Goal: Information Seeking & Learning: Learn about a topic

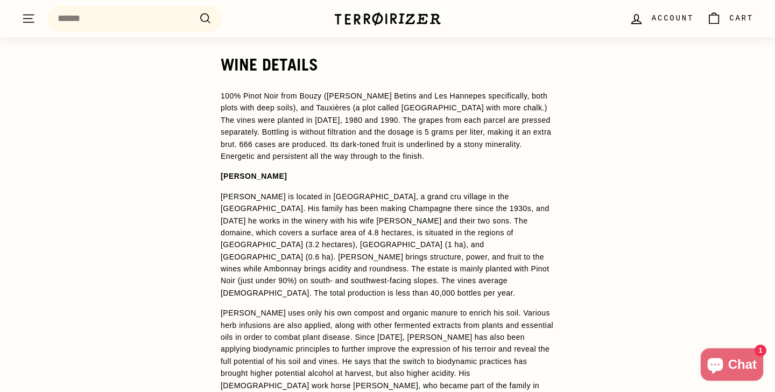
scroll to position [789, 0]
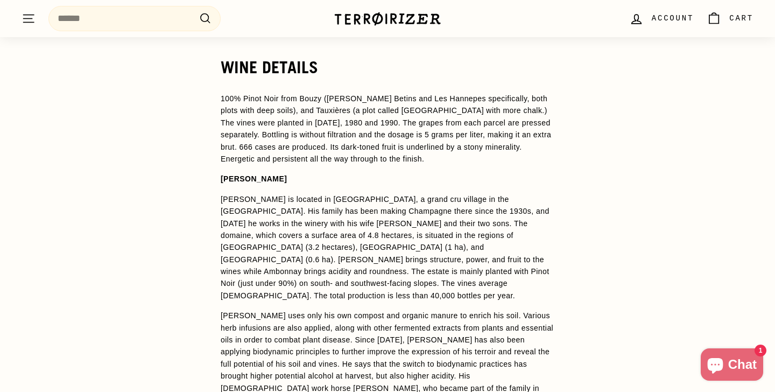
click at [314, 112] on span "100% Pinot Noir from Bouzy ([PERSON_NAME] Betins and Les Hannepes specifically,…" at bounding box center [386, 128] width 330 height 69
copy span "Tauxières"
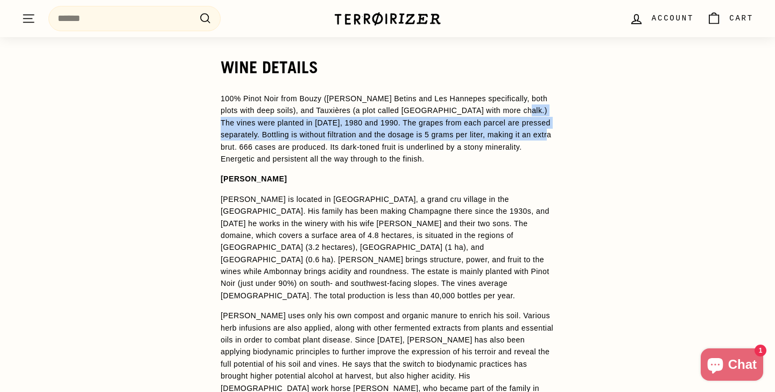
drag, startPoint x: 516, startPoint y: 110, endPoint x: 265, endPoint y: 150, distance: 254.9
click at [266, 150] on span "100% Pinot Noir from Bouzy ([PERSON_NAME] Betins and Les Hannepes specifically,…" at bounding box center [386, 128] width 330 height 69
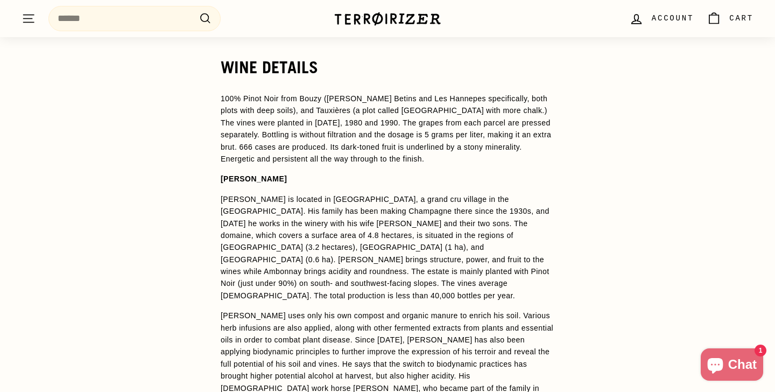
click at [486, 153] on p "100% Pinot Noir from Bouzy ([PERSON_NAME] Betins and Les Hannepes specifically,…" at bounding box center [388, 129] width 334 height 72
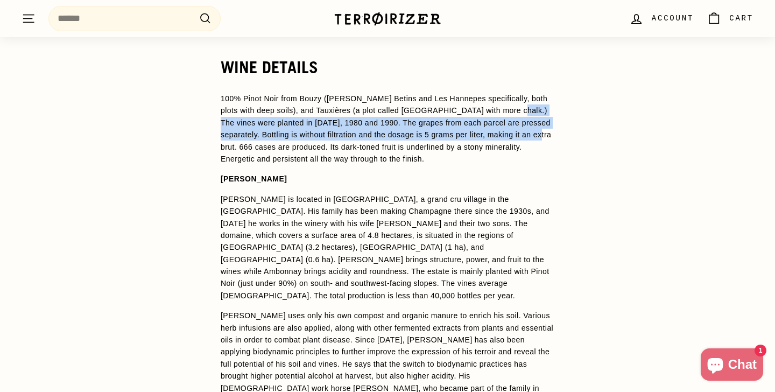
drag, startPoint x: 516, startPoint y: 111, endPoint x: 258, endPoint y: 147, distance: 260.2
click at [259, 147] on span "100% Pinot Noir from Bouzy ([PERSON_NAME] Betins and Les Hannepes specifically,…" at bounding box center [386, 128] width 330 height 69
copy span "The vines were planted in [DATE], 1980 and 1990. The grapes from each parcel ar…"
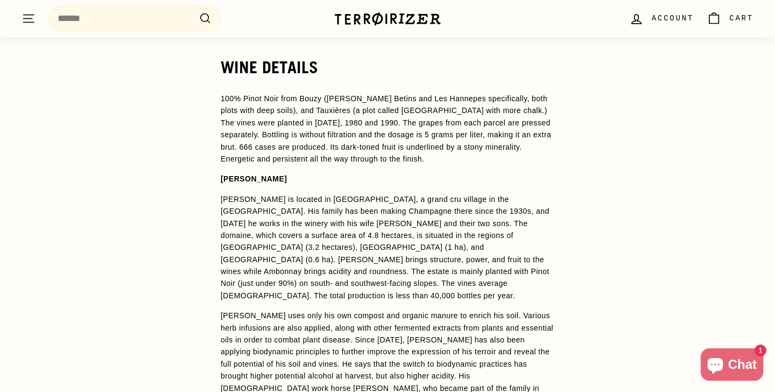
click at [353, 196] on span "[PERSON_NAME] is located in [GEOGRAPHIC_DATA], a grand cru village in the [GEOG…" at bounding box center [385, 247] width 329 height 105
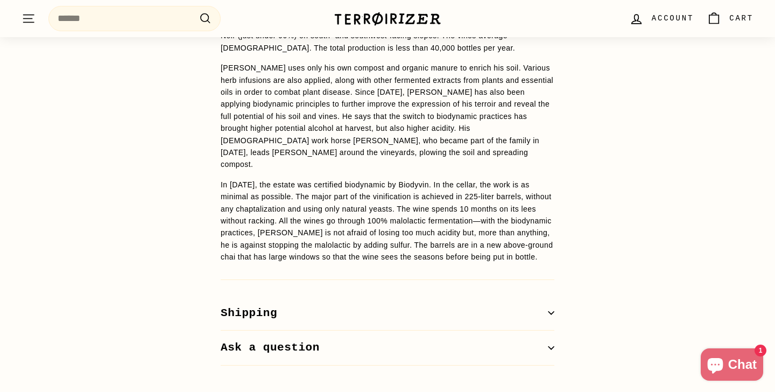
scroll to position [1043, 0]
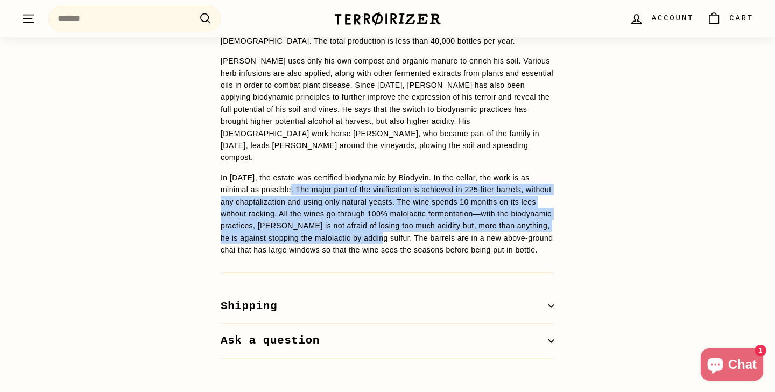
drag, startPoint x: 297, startPoint y: 165, endPoint x: 456, endPoint y: 212, distance: 165.6
click at [456, 212] on span "In [DATE], the estate was certified biodynamic by Biodyvin. In the cellar, the …" at bounding box center [387, 213] width 332 height 81
copy span "The major part of the vinification is achieved in 225-liter barrels, without an…"
